Goal: Transaction & Acquisition: Book appointment/travel/reservation

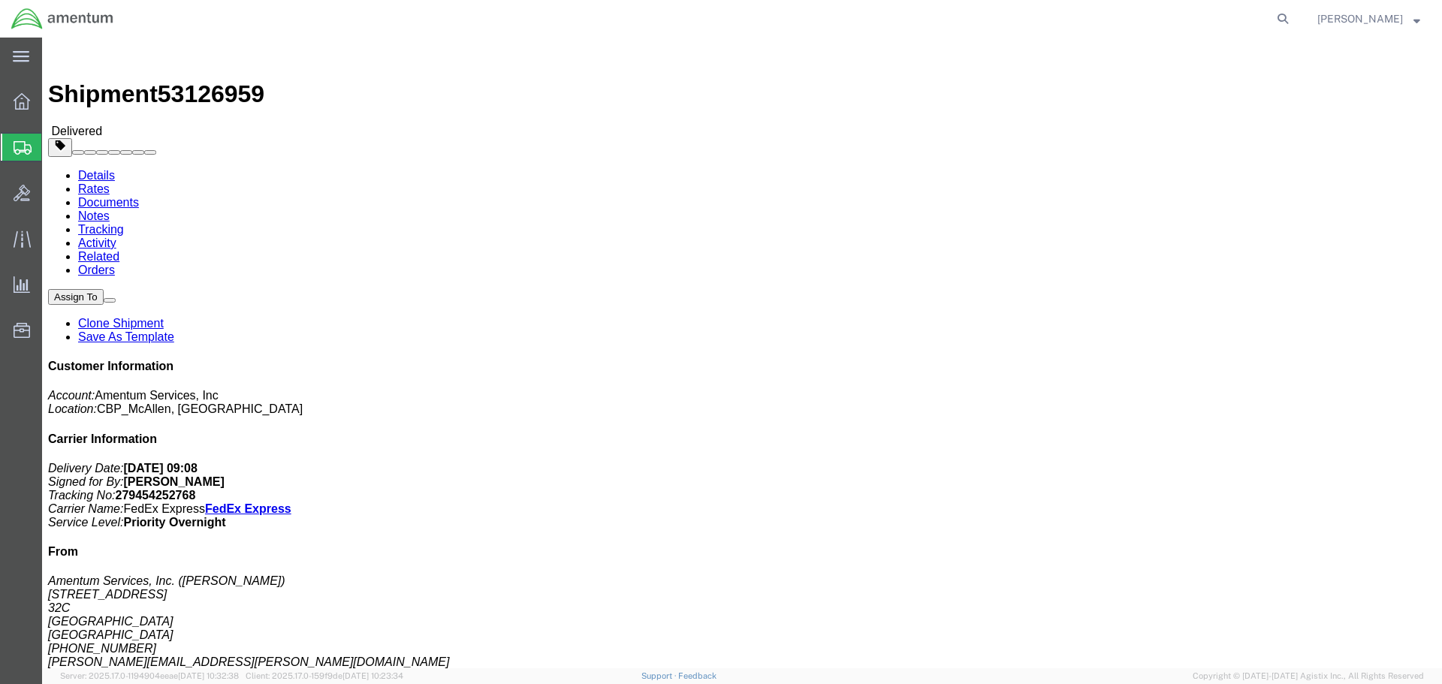
click at [0, 0] on span "Create Shipment" at bounding box center [0, 0] width 0 height 0
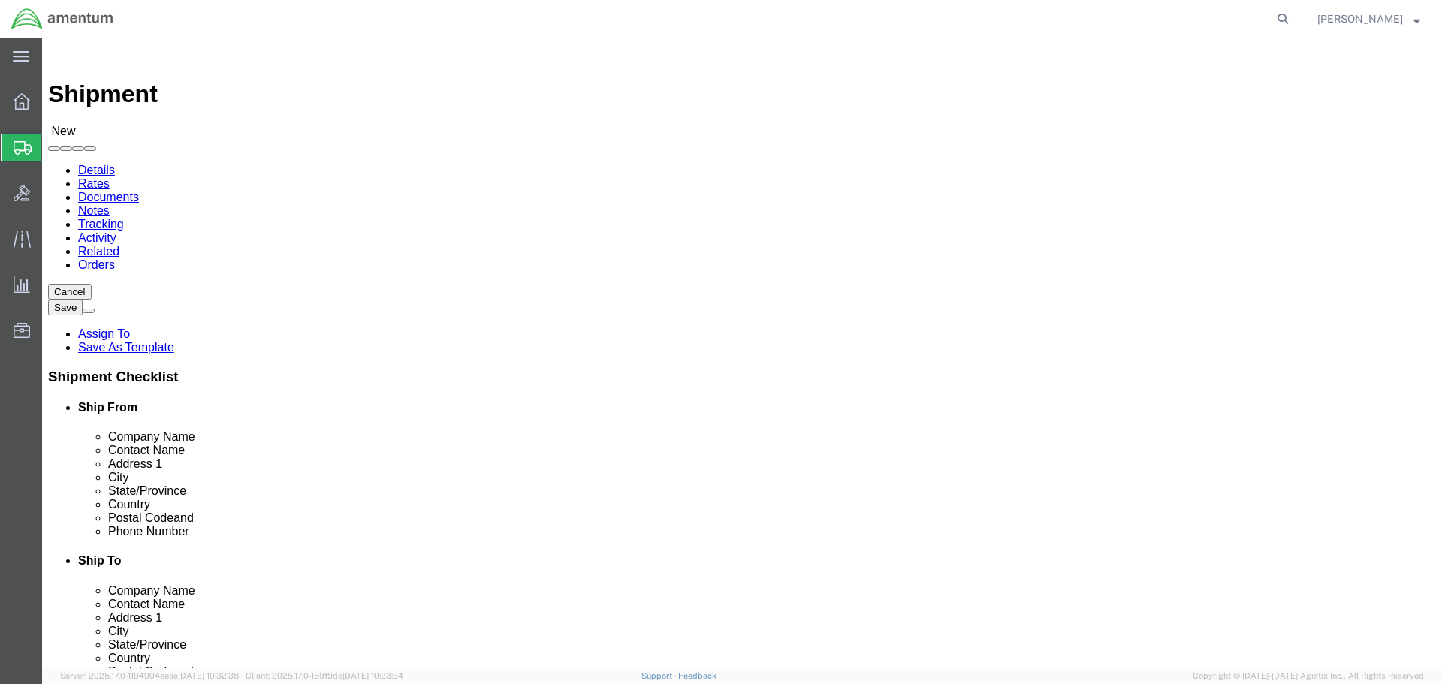
select select
select select "MYPROFILE"
select select "[GEOGRAPHIC_DATA]"
type input "EPR"
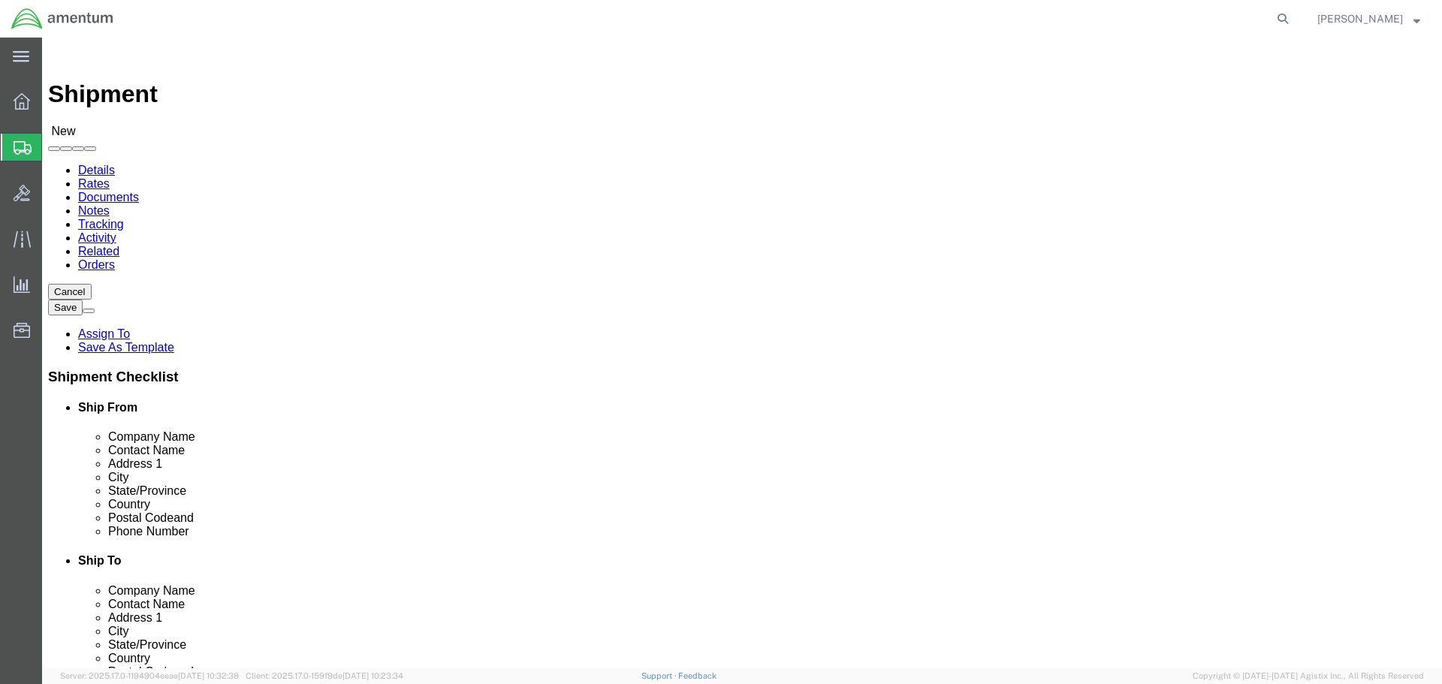
select select "49933"
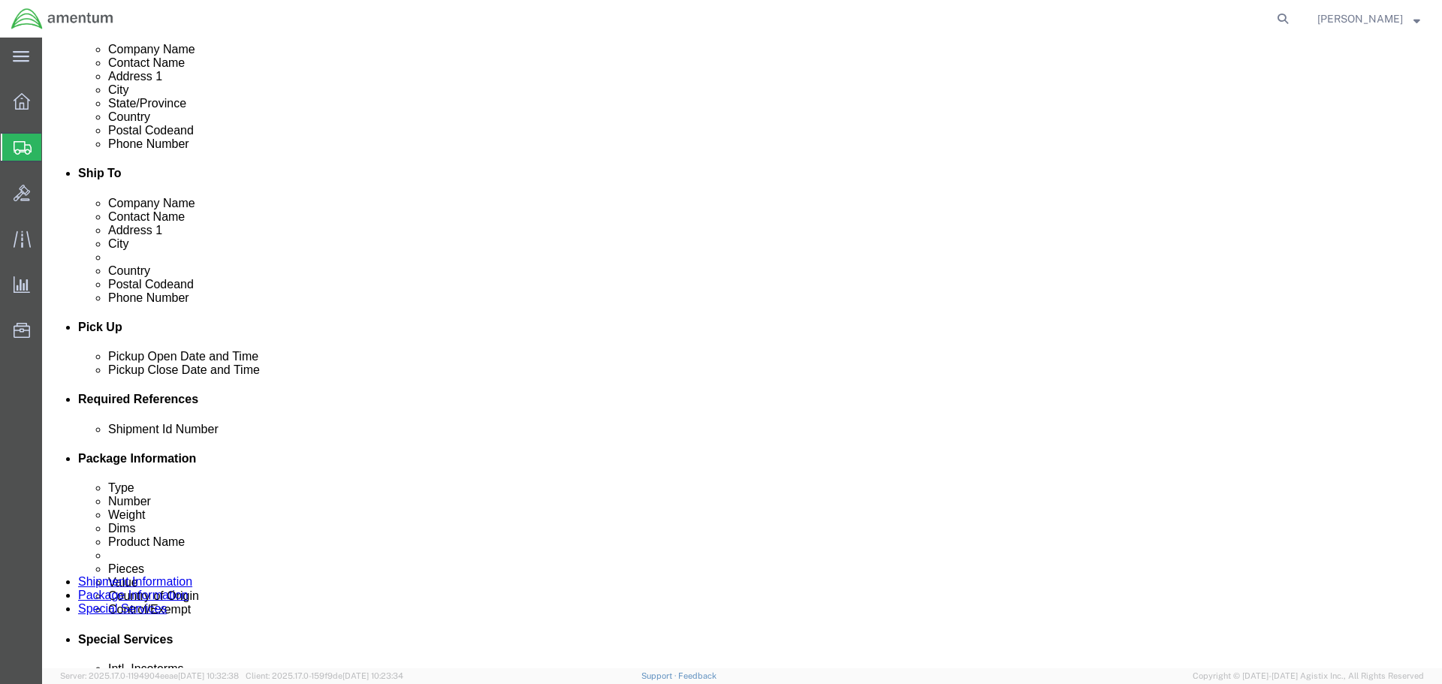
scroll to position [526, 0]
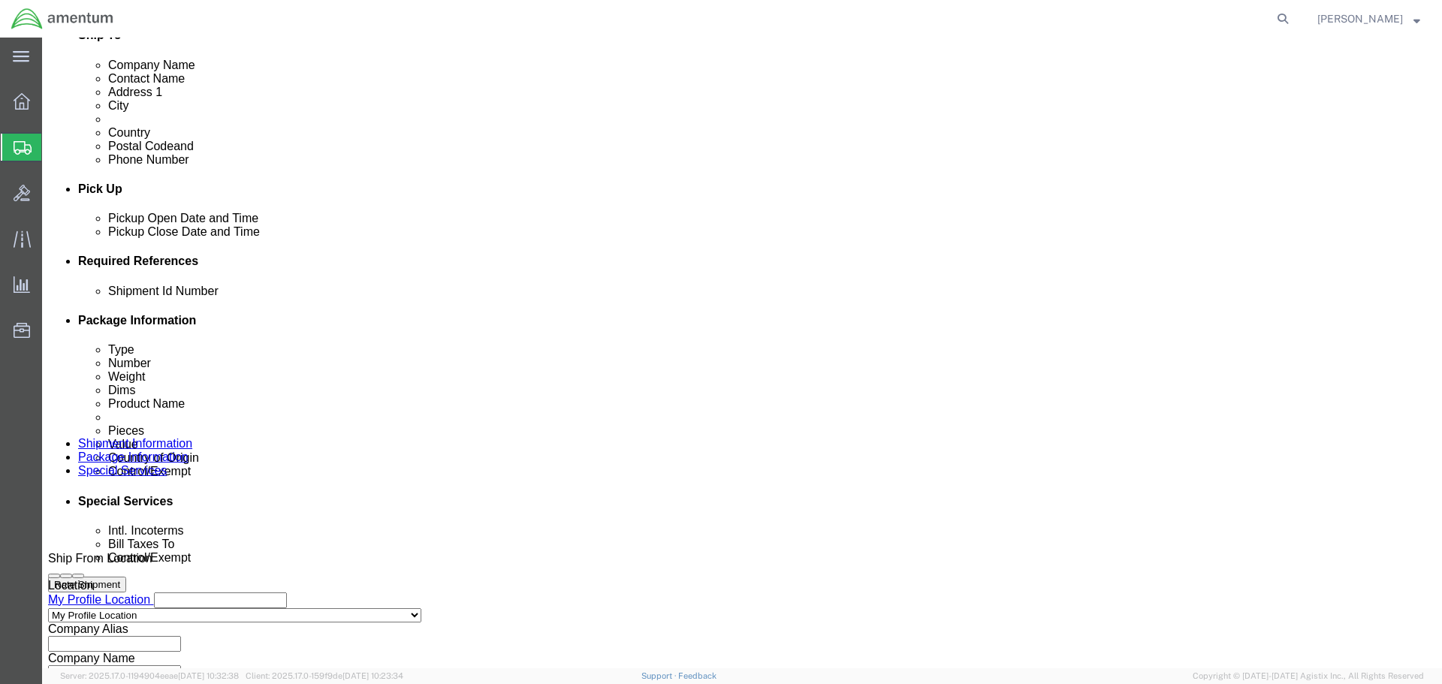
click div "Delivery Start Date Delivery Start Time Deliver Open Date and Time Deliver Clos…"
click div
click button "Apply"
click div
click button "Apply"
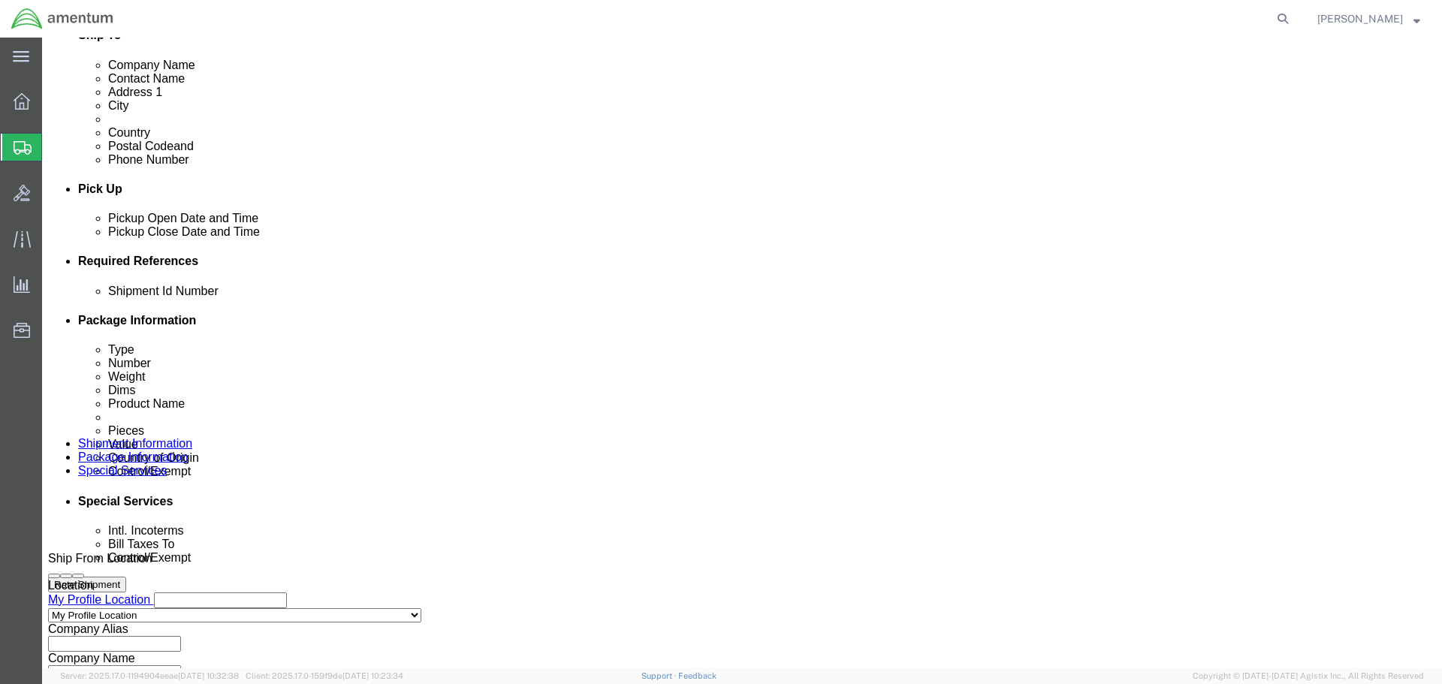
click input "text"
drag, startPoint x: 322, startPoint y: 390, endPoint x: 119, endPoint y: 403, distance: 204.0
click div "Shipment Id Number TOOL LOAN MCA & GFL"
type input "TOOL LOAN MCA & GFL"
click button "Add reference"
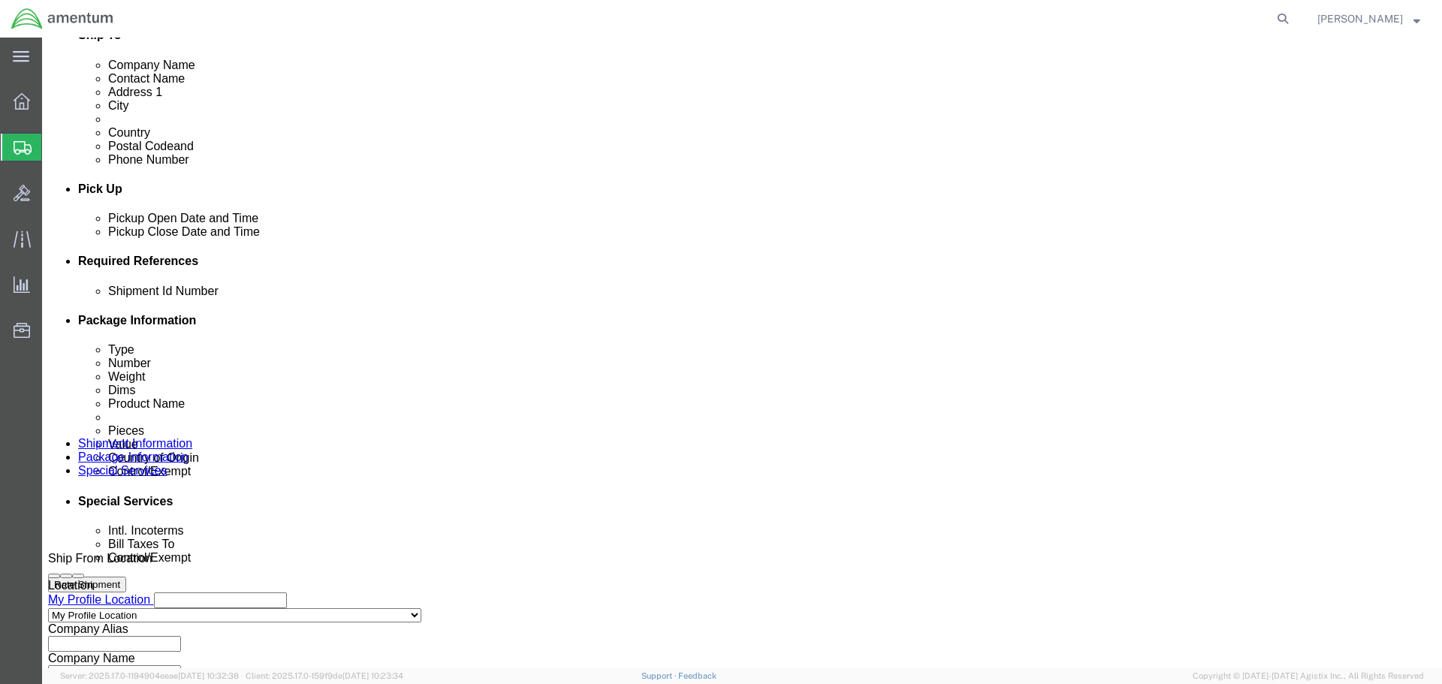
click select "Select Account Type Activity ID Airline Appointment Number ASN Batch Request # …"
select select "DEPT"
click select "Select Account Type Activity ID Airline Appointment Number ASN Batch Request # …"
click input "text"
paste input "TOOL LOAN MCA & GFL"
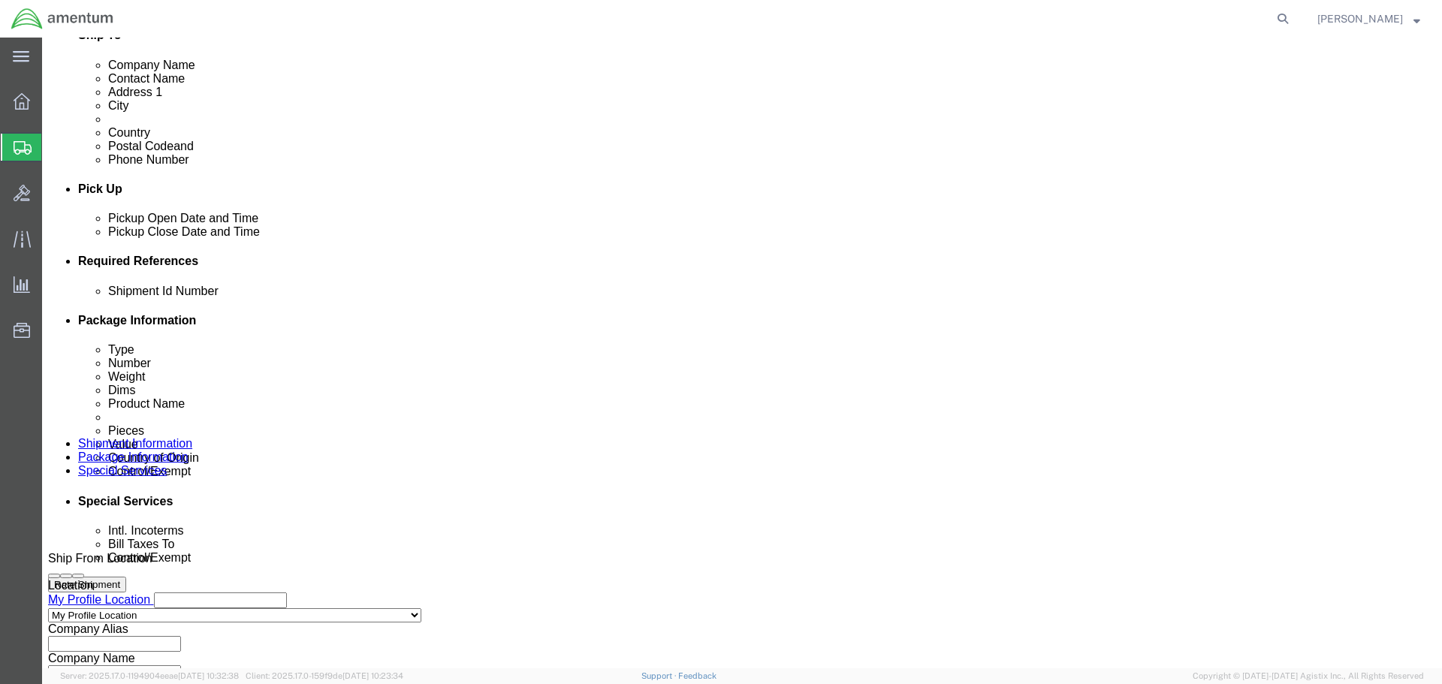
type input "TOOL LOAN MCA & GFL"
click button "Add reference"
click select "Select Account Type Activity ID Airline Appointment Number ASN Batch Request # …"
select select "CUSTREF"
click select "Select Account Type Activity ID Airline Appointment Number ASN Batch Request # …"
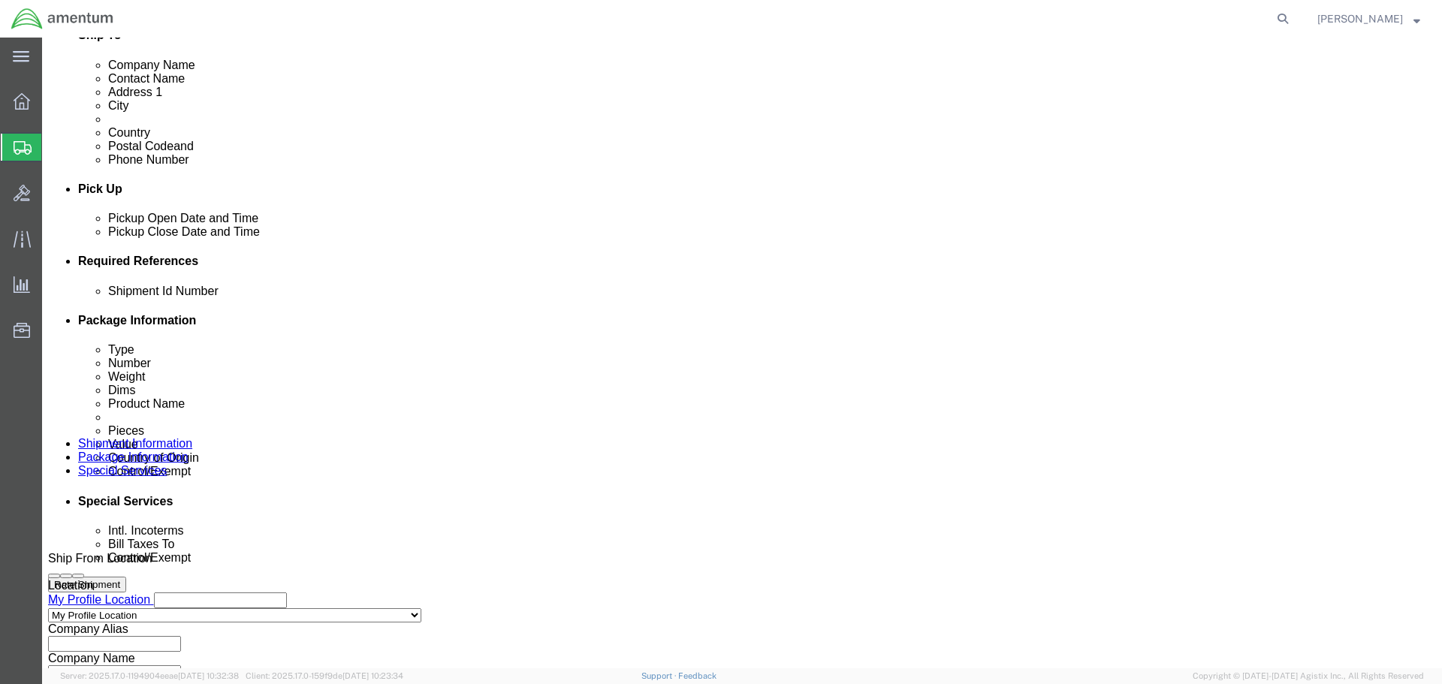
click input "text"
paste input "TOOL LOAN MCA & GFL"
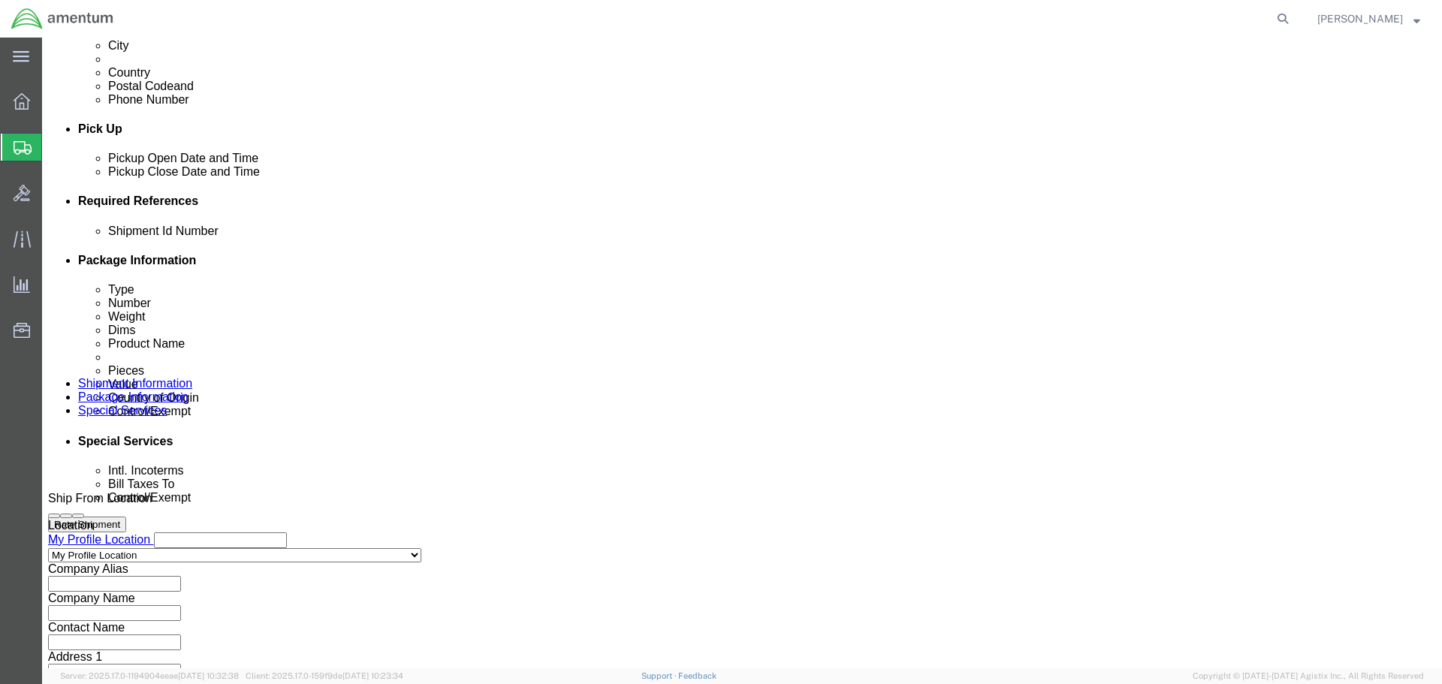
scroll to position [659, 0]
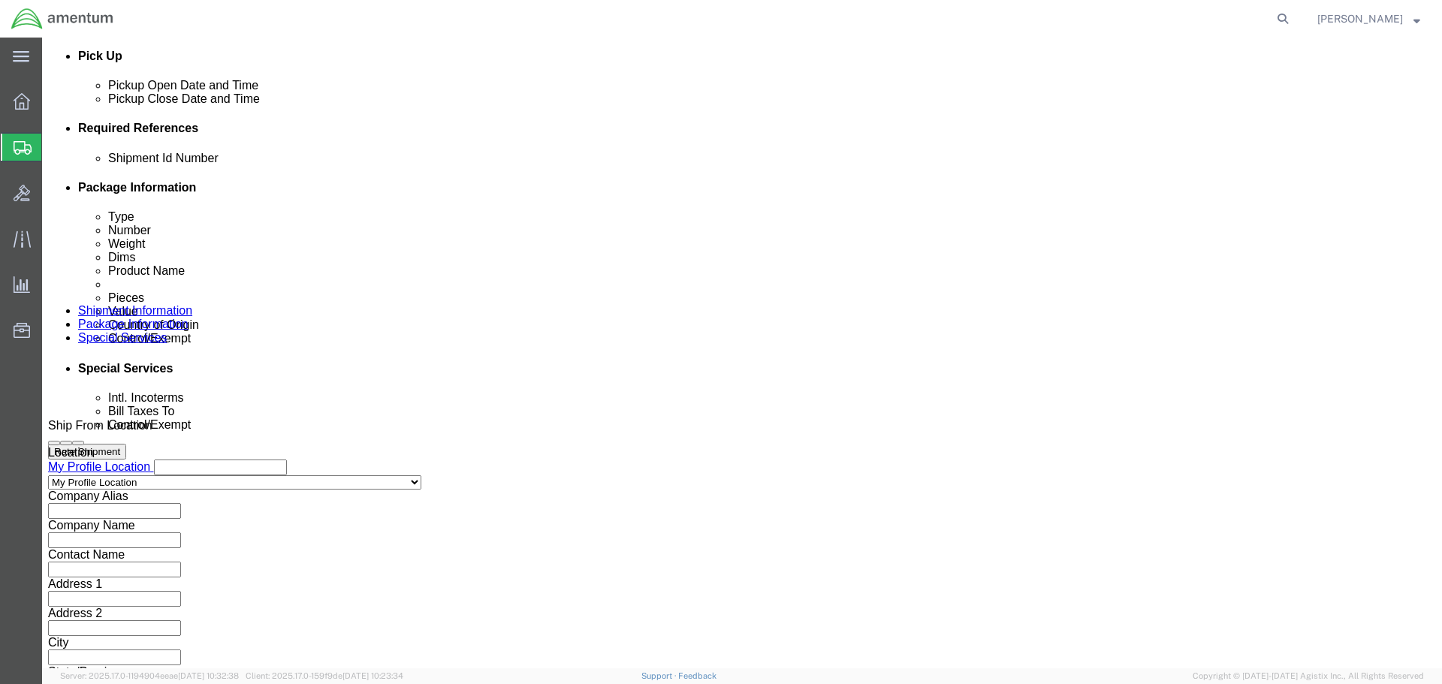
type input "TOOL LOAN MCA & GFL"
click button "Continue"
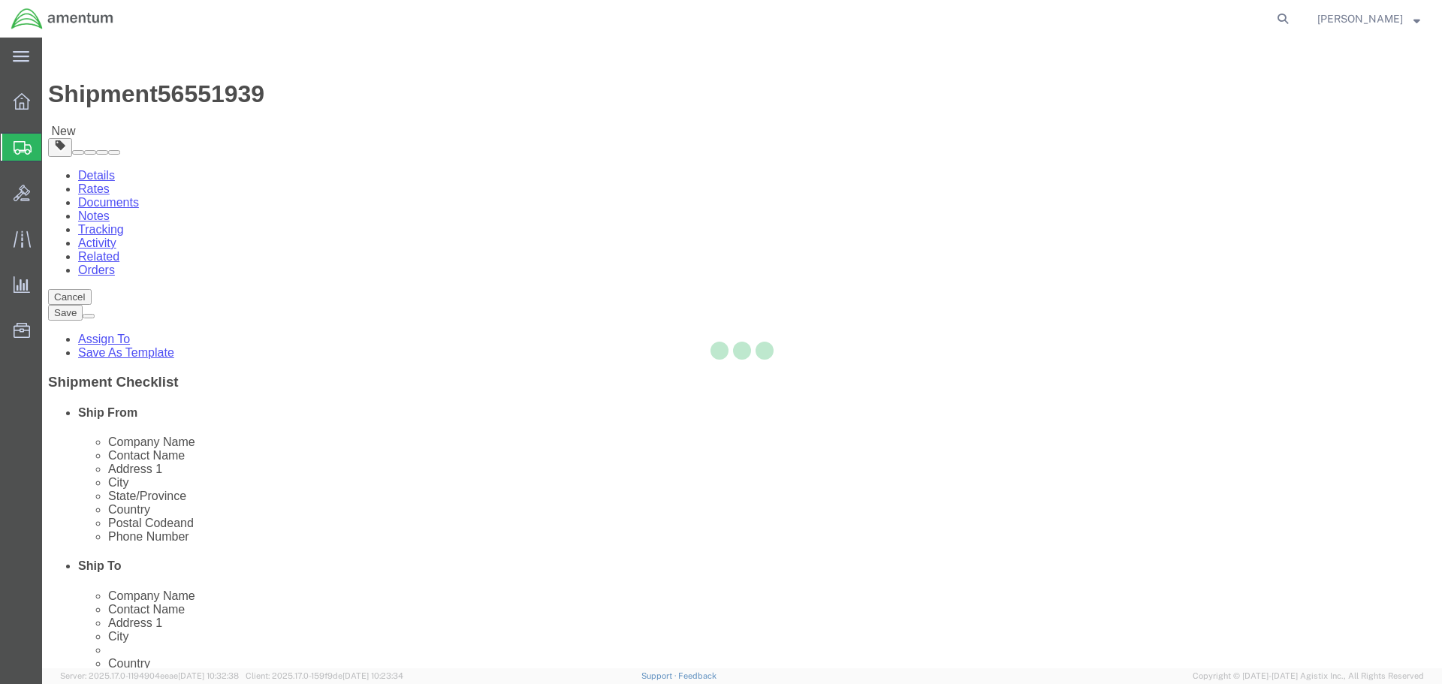
select select "CBOX"
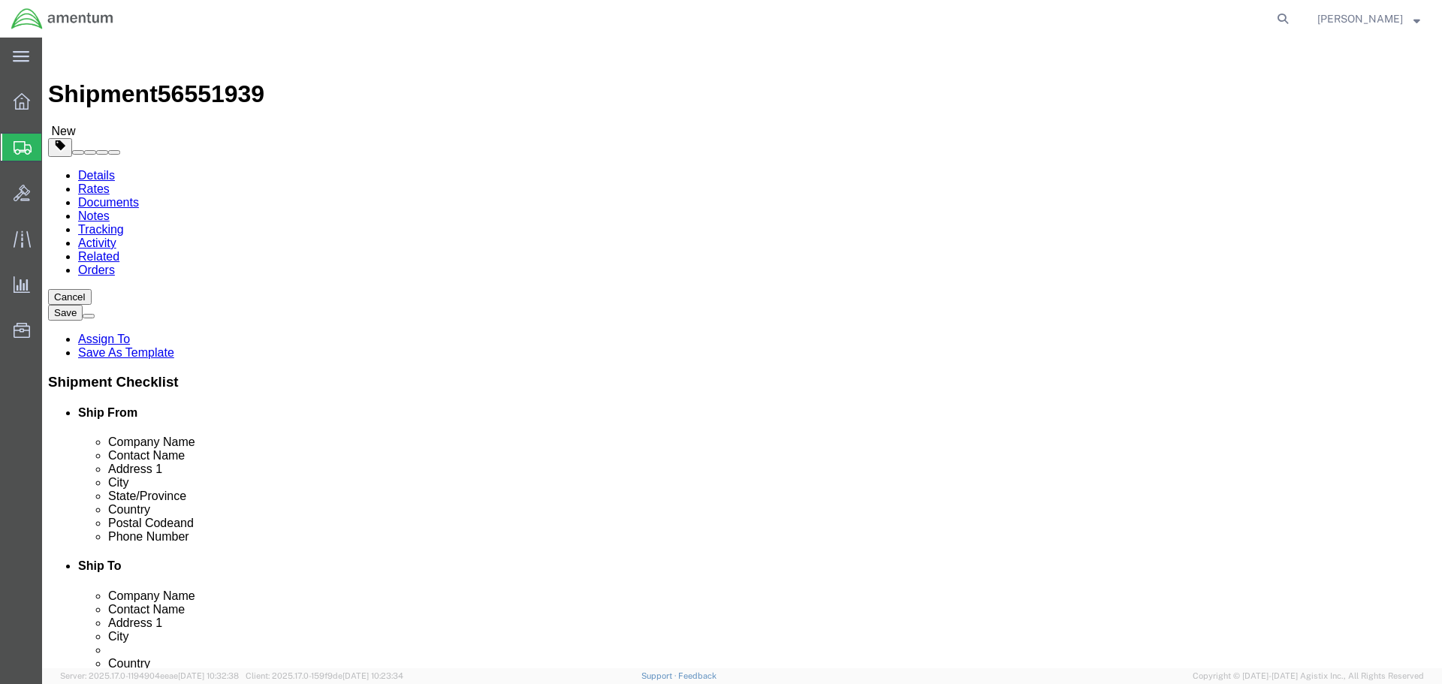
drag, startPoint x: 225, startPoint y: 318, endPoint x: 246, endPoint y: 318, distance: 21.0
click input "text"
type input "11"
type input "9"
type input "6"
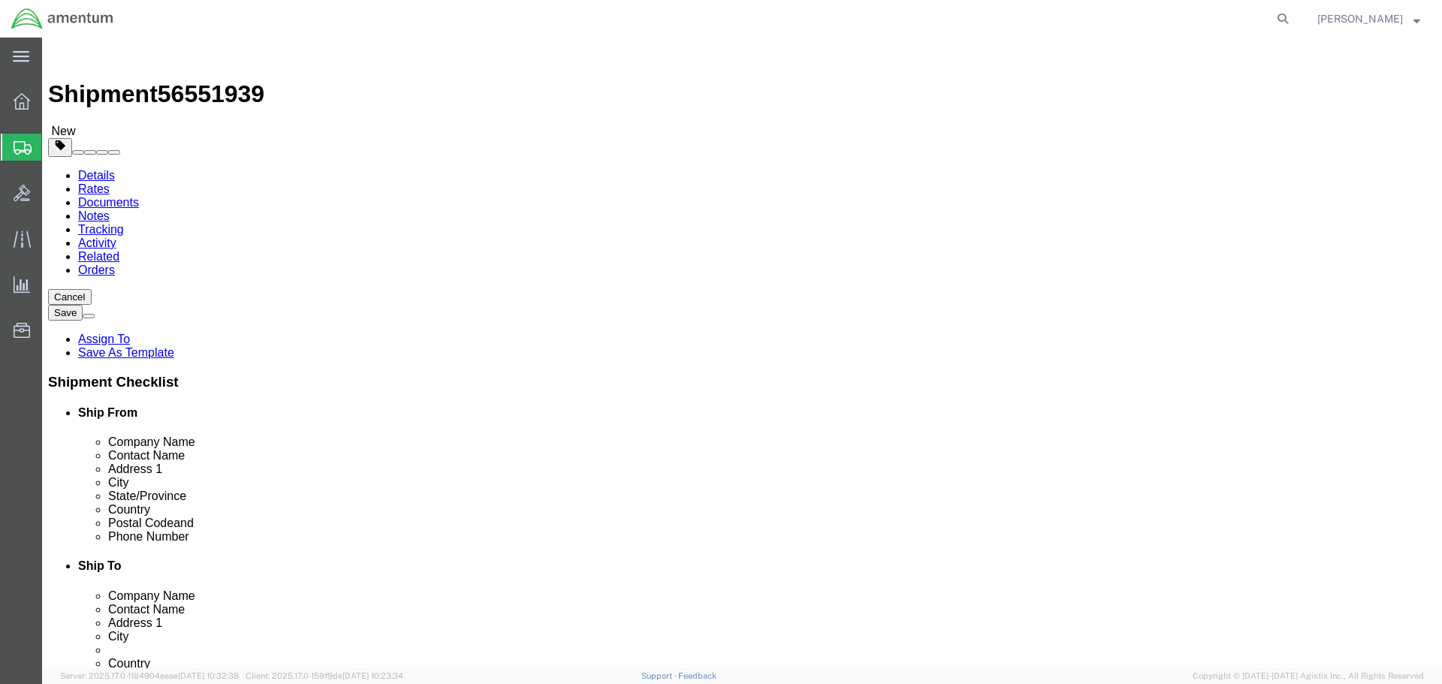
type input "3"
click link "Add Content"
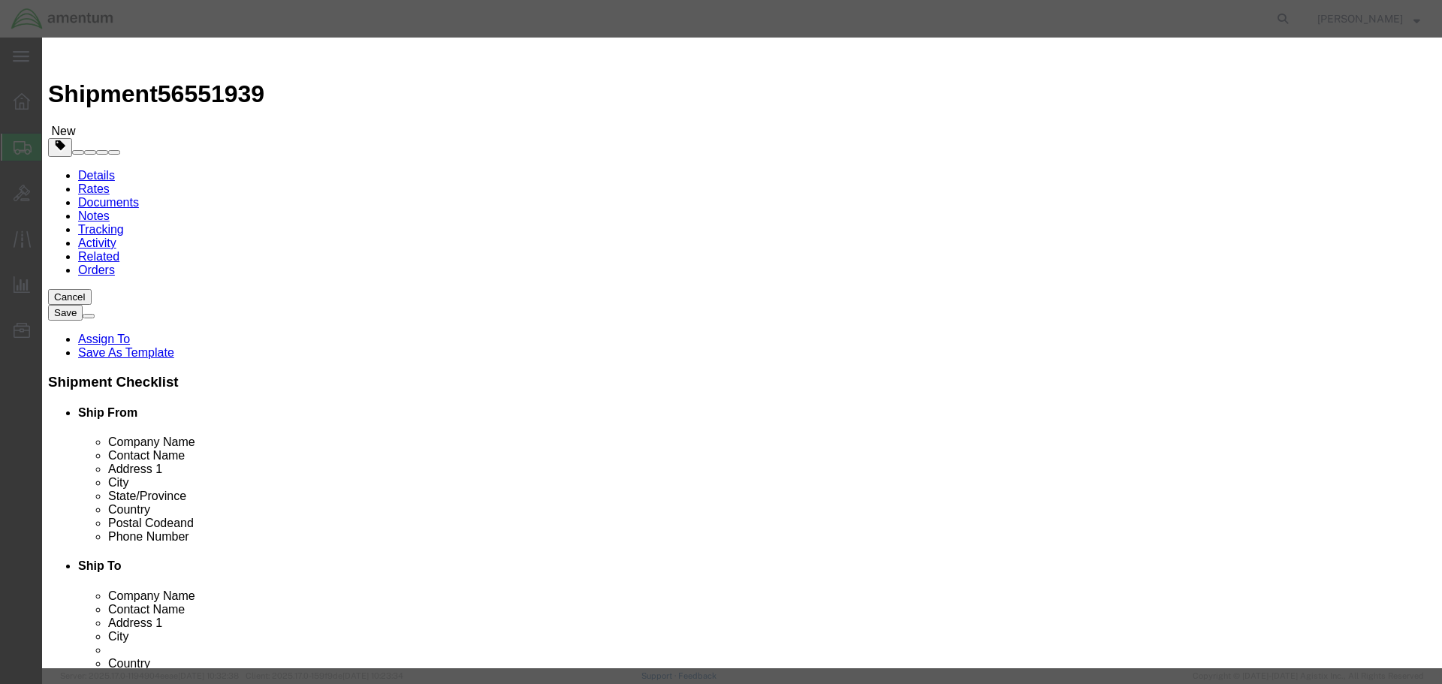
click input "text"
paste input "TOOL LOAN MCA & GFL"
type input "TOOL LOAN MCA & GFL"
type input "2"
type input "10"
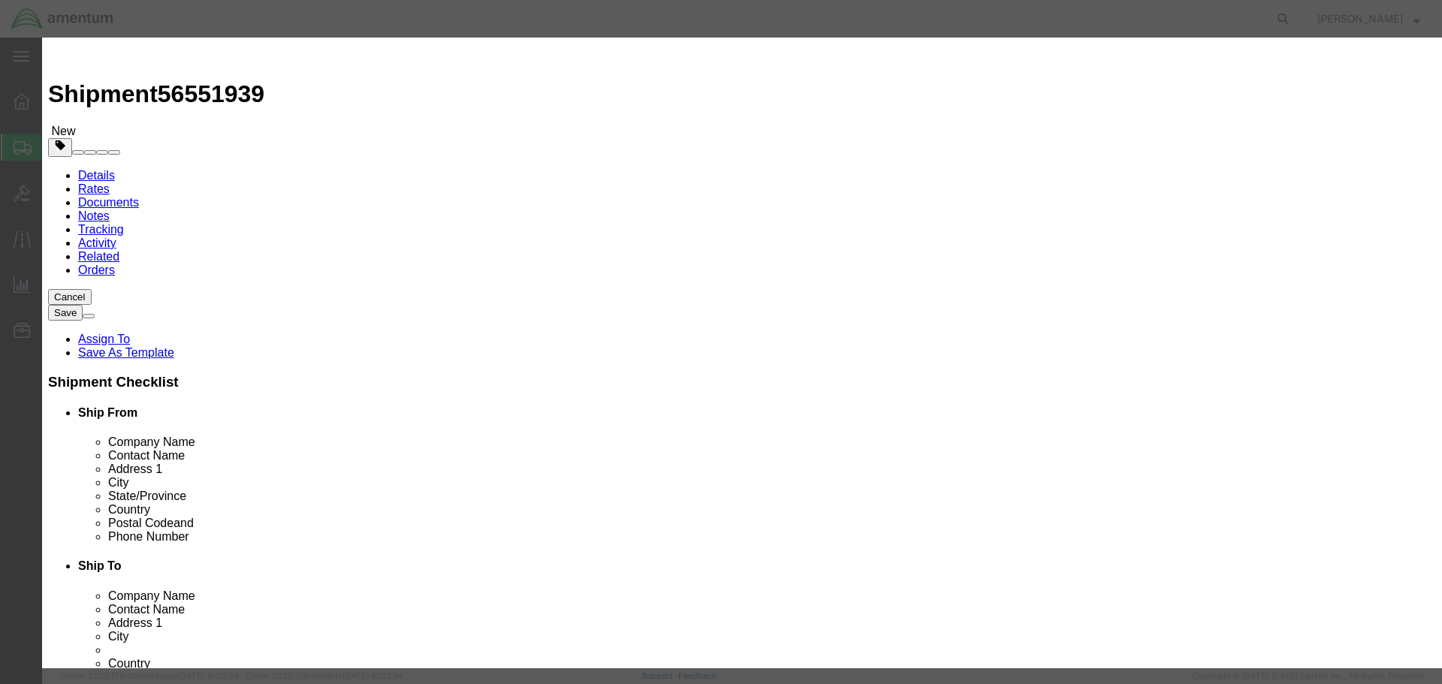
select select "USD"
click select "Select [GEOGRAPHIC_DATA] [GEOGRAPHIC_DATA] [GEOGRAPHIC_DATA] [GEOGRAPHIC_DATA] …"
select select "US"
click select "Select [GEOGRAPHIC_DATA] [GEOGRAPHIC_DATA] [GEOGRAPHIC_DATA] [GEOGRAPHIC_DATA] …"
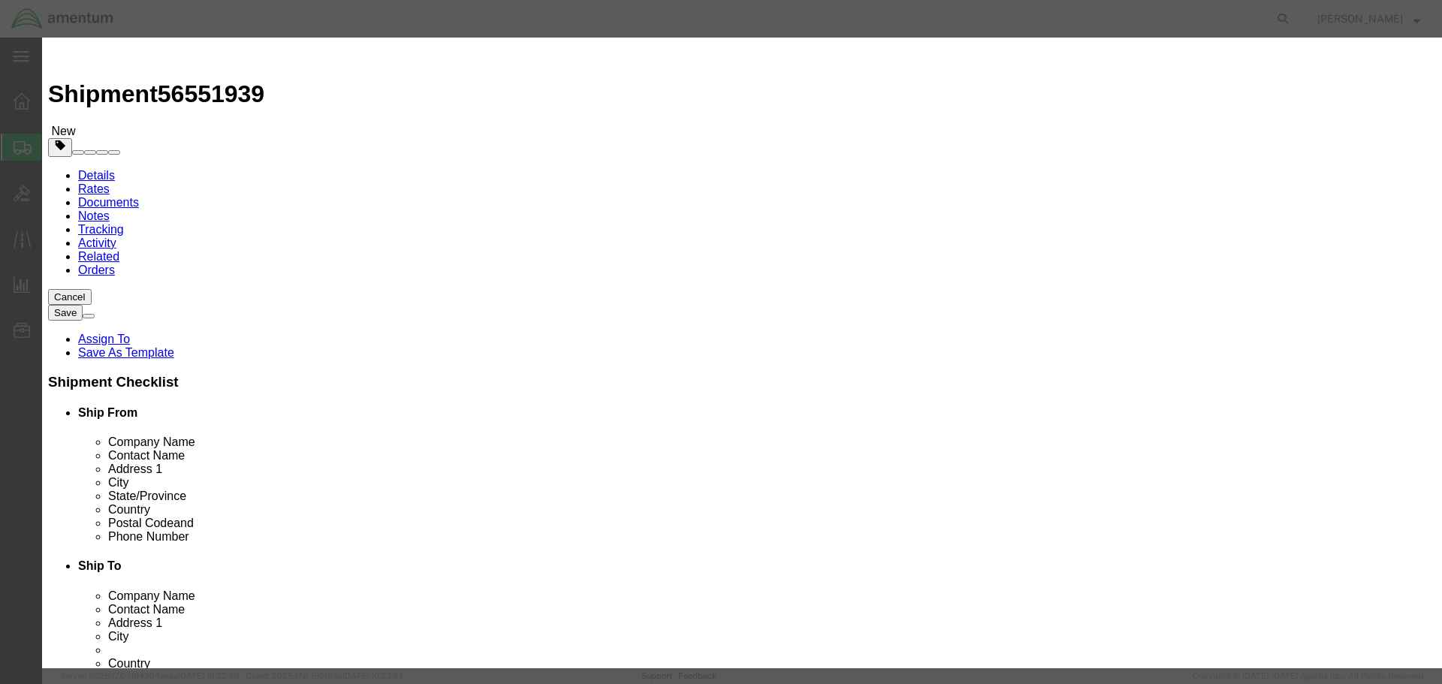
click select "Select ATF BIS DEA EPA FDA FTR ITAR OFAC Other (OPA)"
select select "FTR"
click select "Select ATF BIS DEA EPA FDA FTR ITAR OFAC Other (OPA)"
click select "Select 30.2(d)(2) 30.36 30.37(a) 30.37(f) 30.37(g) 30.37(h) 30.37(i) 30.37(j) 3…"
select select "30.37(a)"
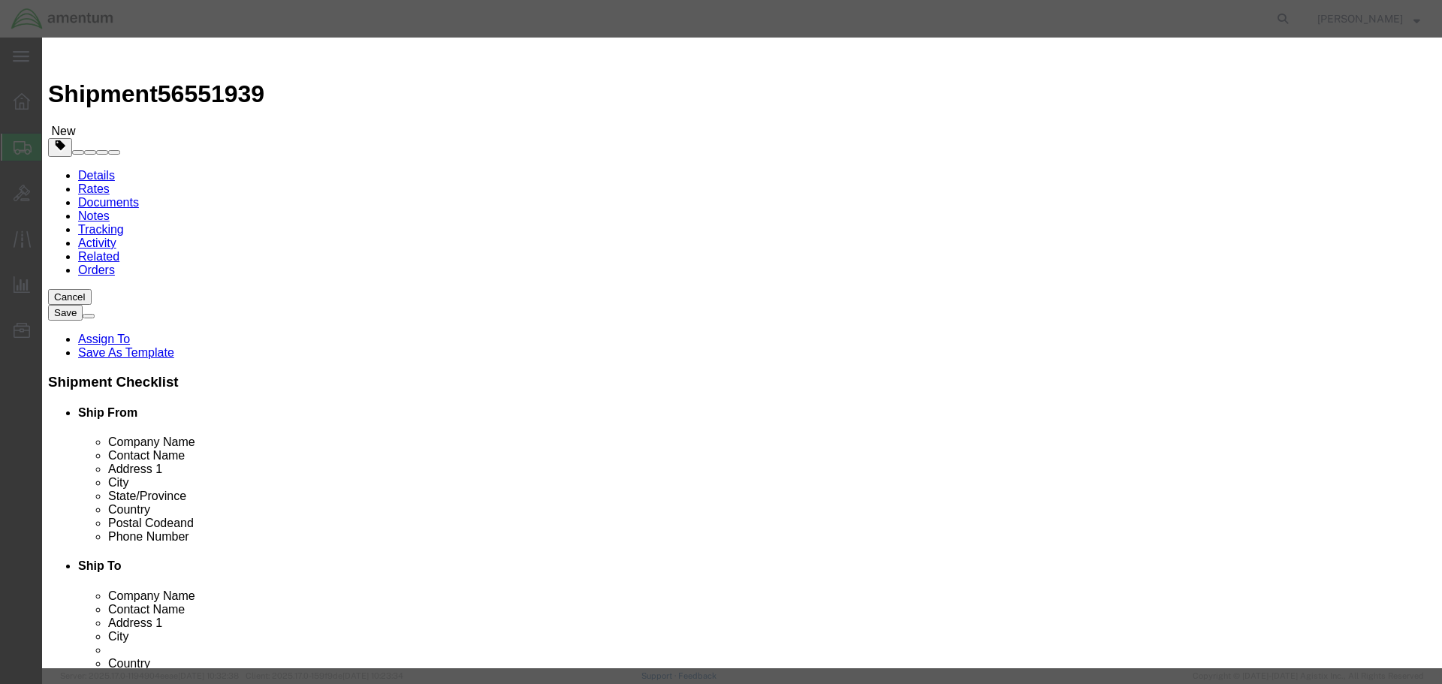
click select "Select 30.2(d)(2) 30.36 30.37(a) 30.37(f) 30.37(g) 30.37(h) 30.37(i) 30.37(j) 3…"
click button "Save & Close"
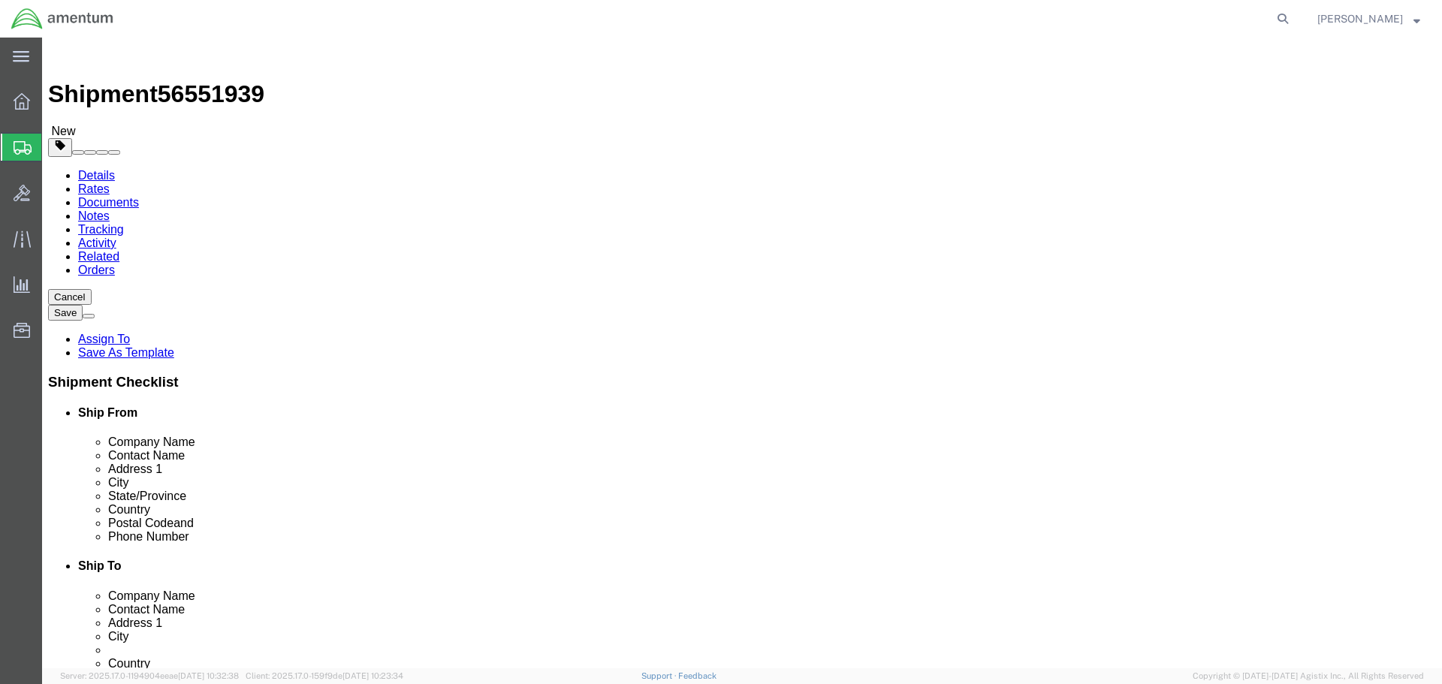
click button "Continue"
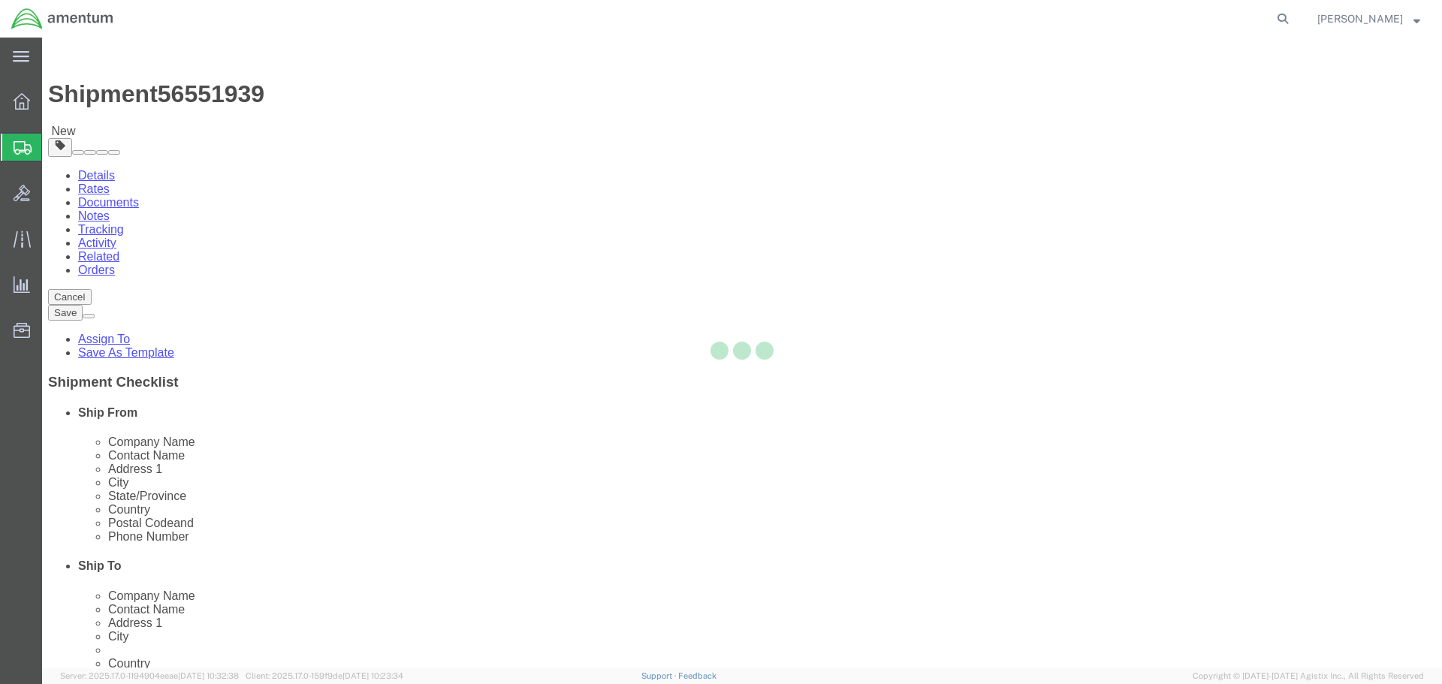
select select
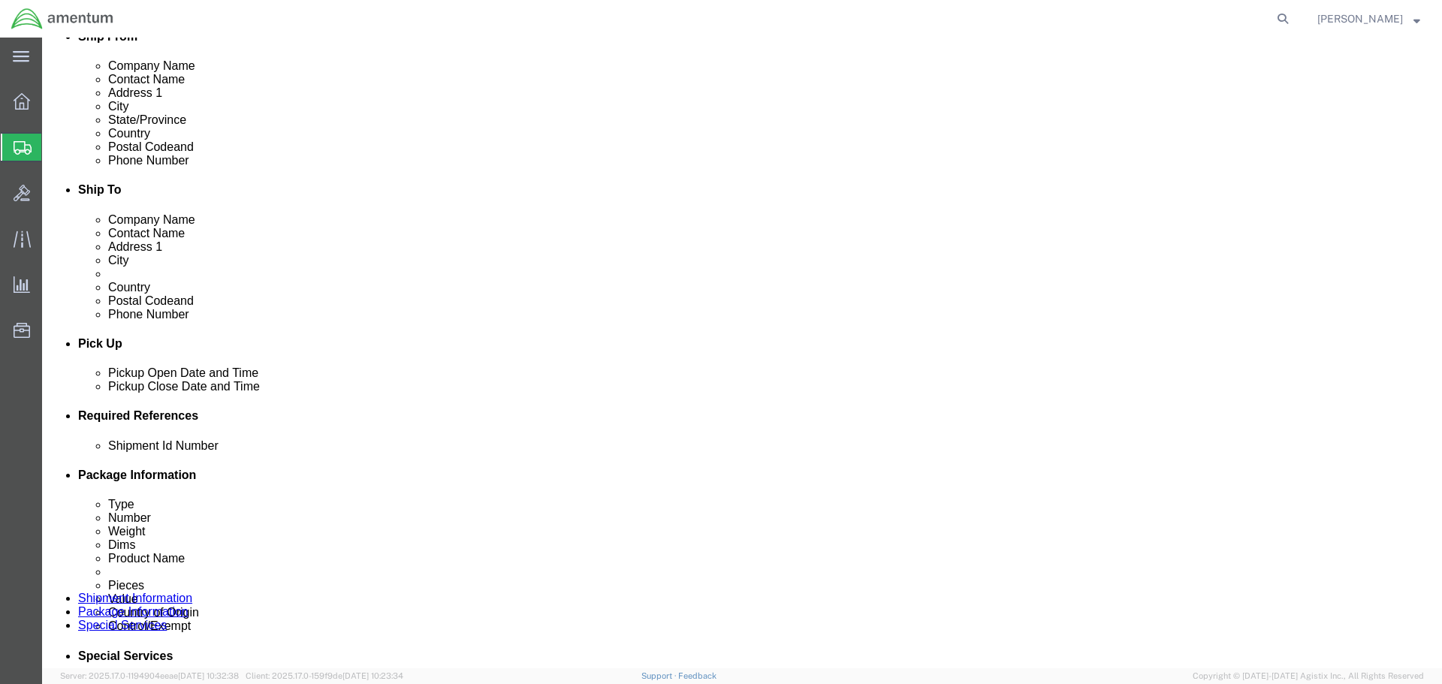
scroll to position [676, 0]
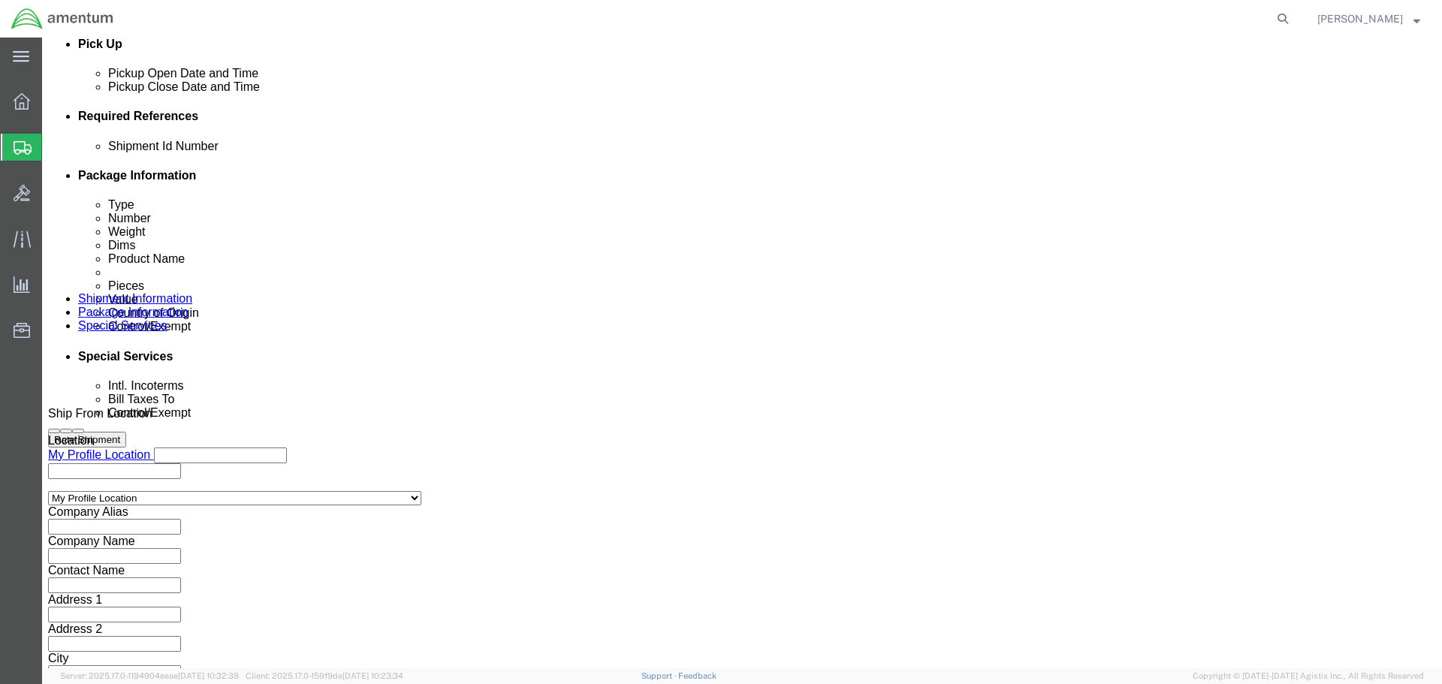
click select "Select Recipient Account Sender/Shipper Third Party Account"
select select "SHIP"
click select "Select Recipient Account Sender/Shipper Third Party Account"
click select "Select Carriage Insurance Paid Carriage Paid To Cost and Freight Cost Insurance…"
select select "DDP"
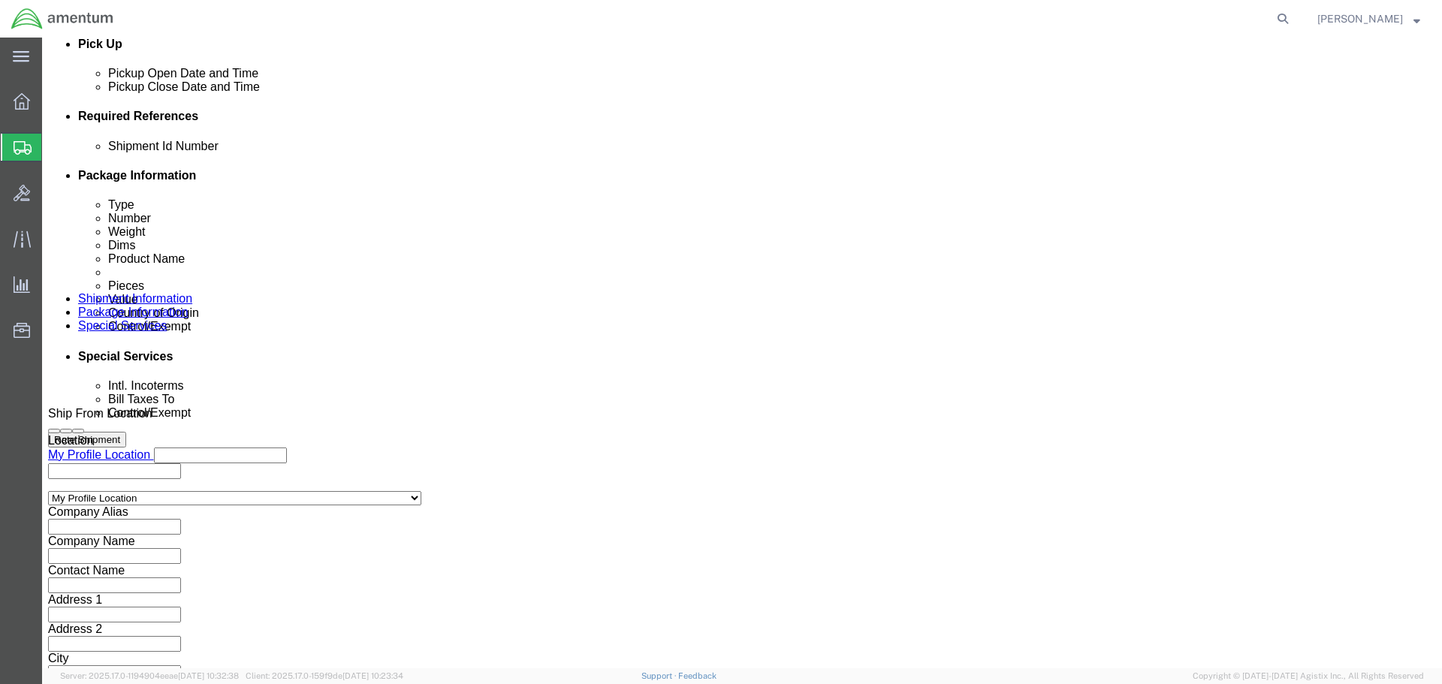
click select "Select Carriage Insurance Paid Carriage Paid To Cost and Freight Cost Insurance…"
select select "SHIP"
click select "Select Recipient Account Sender/Shipper Third Party Account"
click div "Manage special services Handling Options Hold at Location Return Info Service O…"
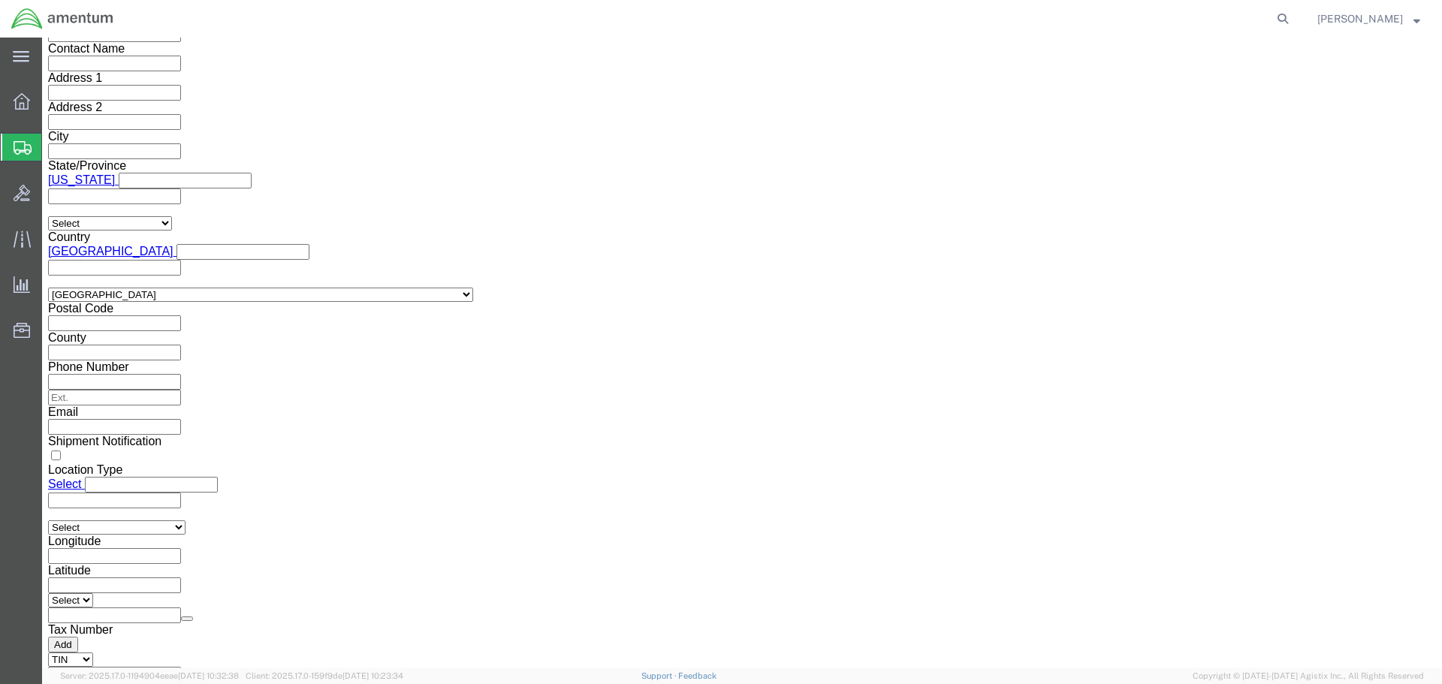
scroll to position [1202, 0]
click select "Select ATF BIS DEA EPA FDA FTR ITAR OFAC Other (OPA)"
select select "FTR"
click select "Select ATF BIS DEA EPA FDA FTR ITAR OFAC Other (OPA)"
click select "Select 30.2(d)(2) 30.36 30.37(a) 30.37(f) 30.37(g) 30.37(h) 30.37(i) 30.37(j) 3…"
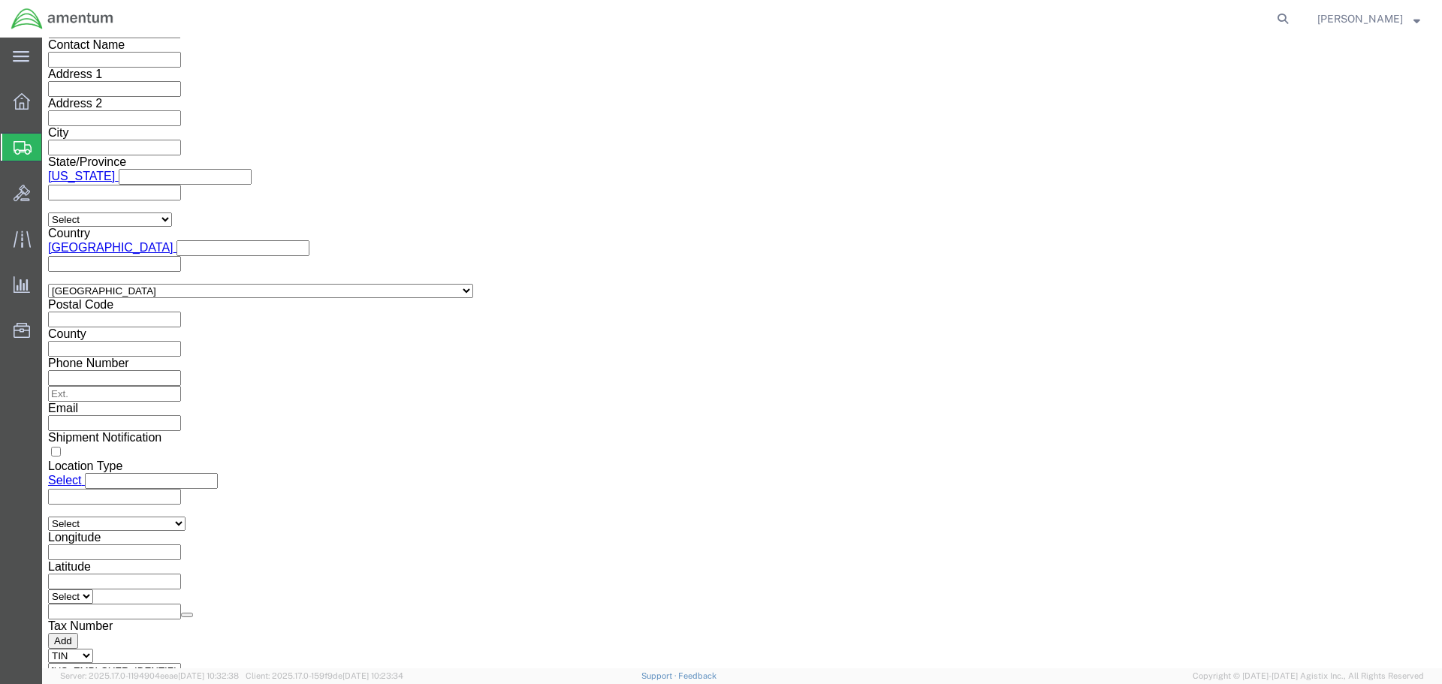
select select "30.37(a)"
click select "Select 30.2(d)(2) 30.36 30.37(a) 30.37(f) 30.37(g) 30.37(h) 30.37(i) 30.37(j) 3…"
click button "Rate Shipment"
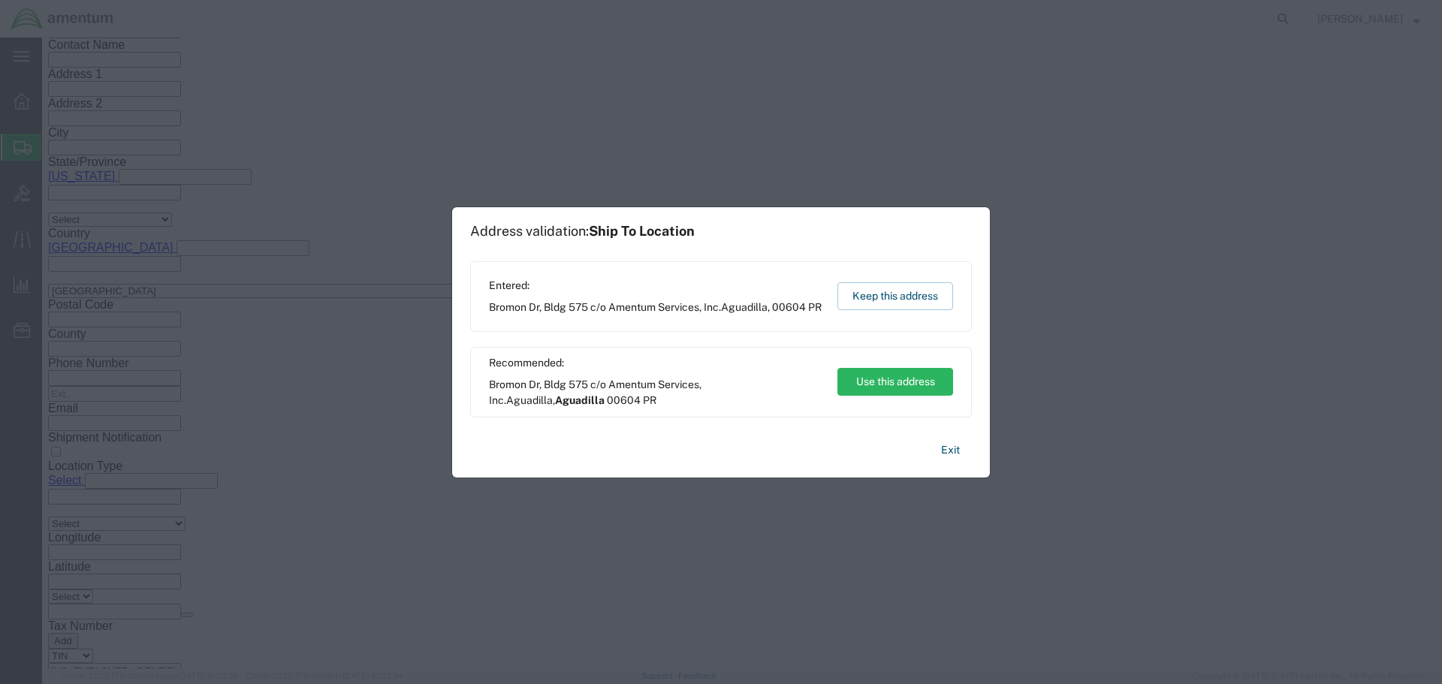
click at [592, 300] on span "Bromon Dr, Bldg 575 c/o Amentum Services, Inc. Aguadilla , 00604 PR" at bounding box center [655, 308] width 333 height 16
click at [877, 288] on button "Keep this address" at bounding box center [896, 296] width 116 height 28
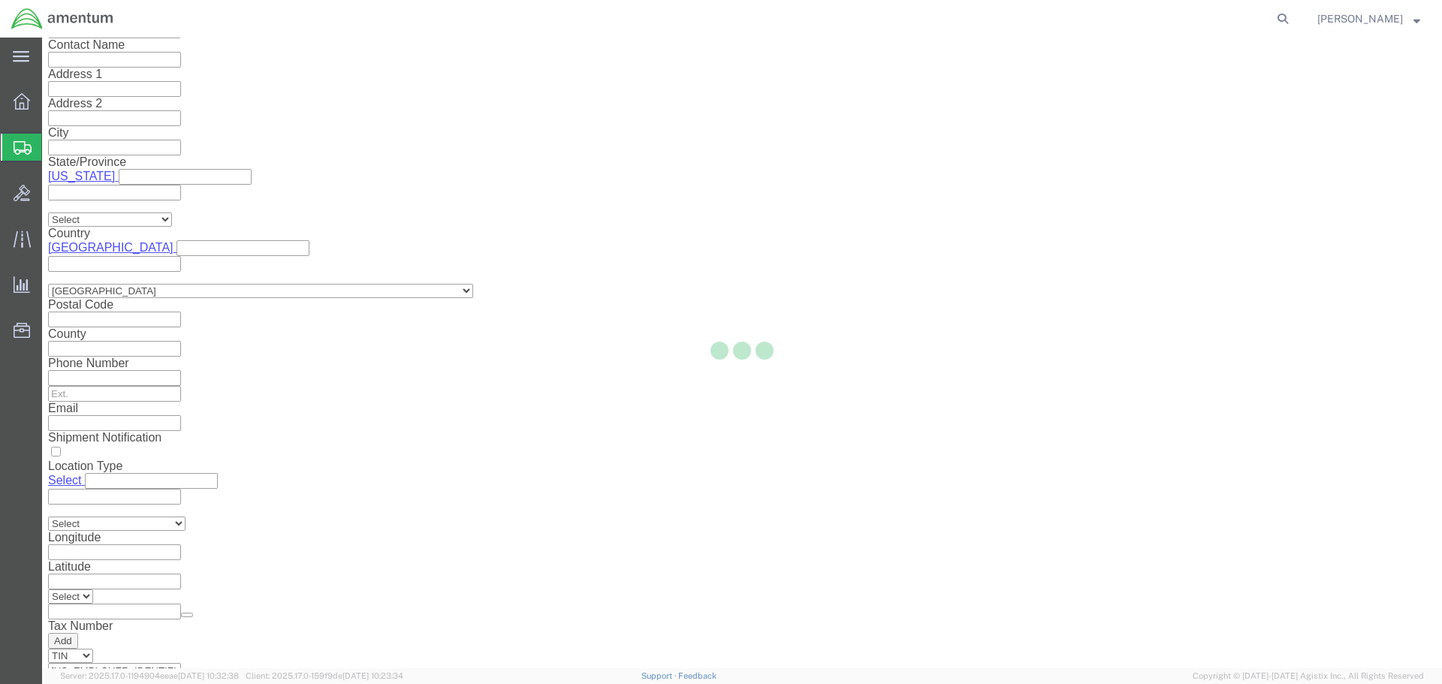
scroll to position [0, 0]
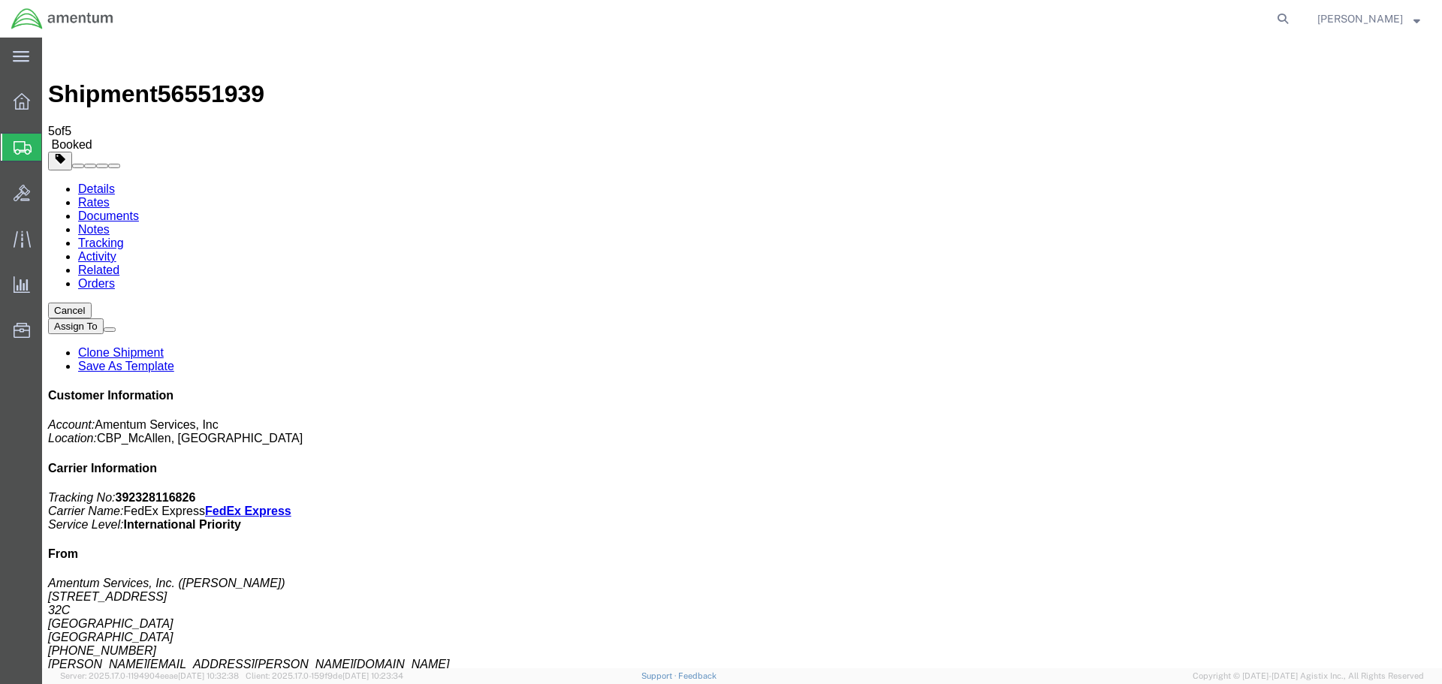
drag, startPoint x: 631, startPoint y: 324, endPoint x: 599, endPoint y: 482, distance: 161.0
drag, startPoint x: 628, startPoint y: 264, endPoint x: 587, endPoint y: 302, distance: 55.8
